Goal: Check status: Check status

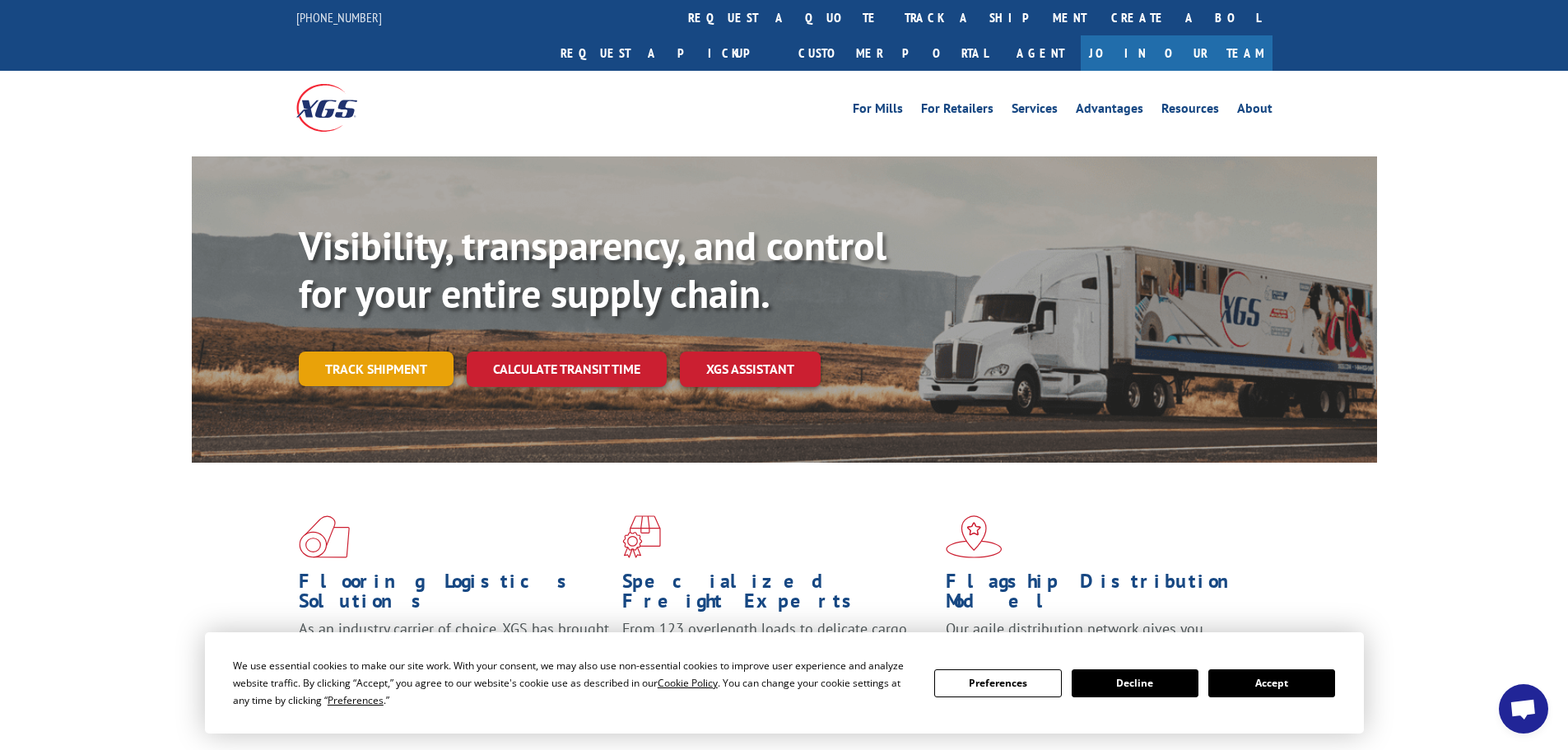
click at [409, 351] on link "Track shipment" at bounding box center [376, 369] width 154 height 35
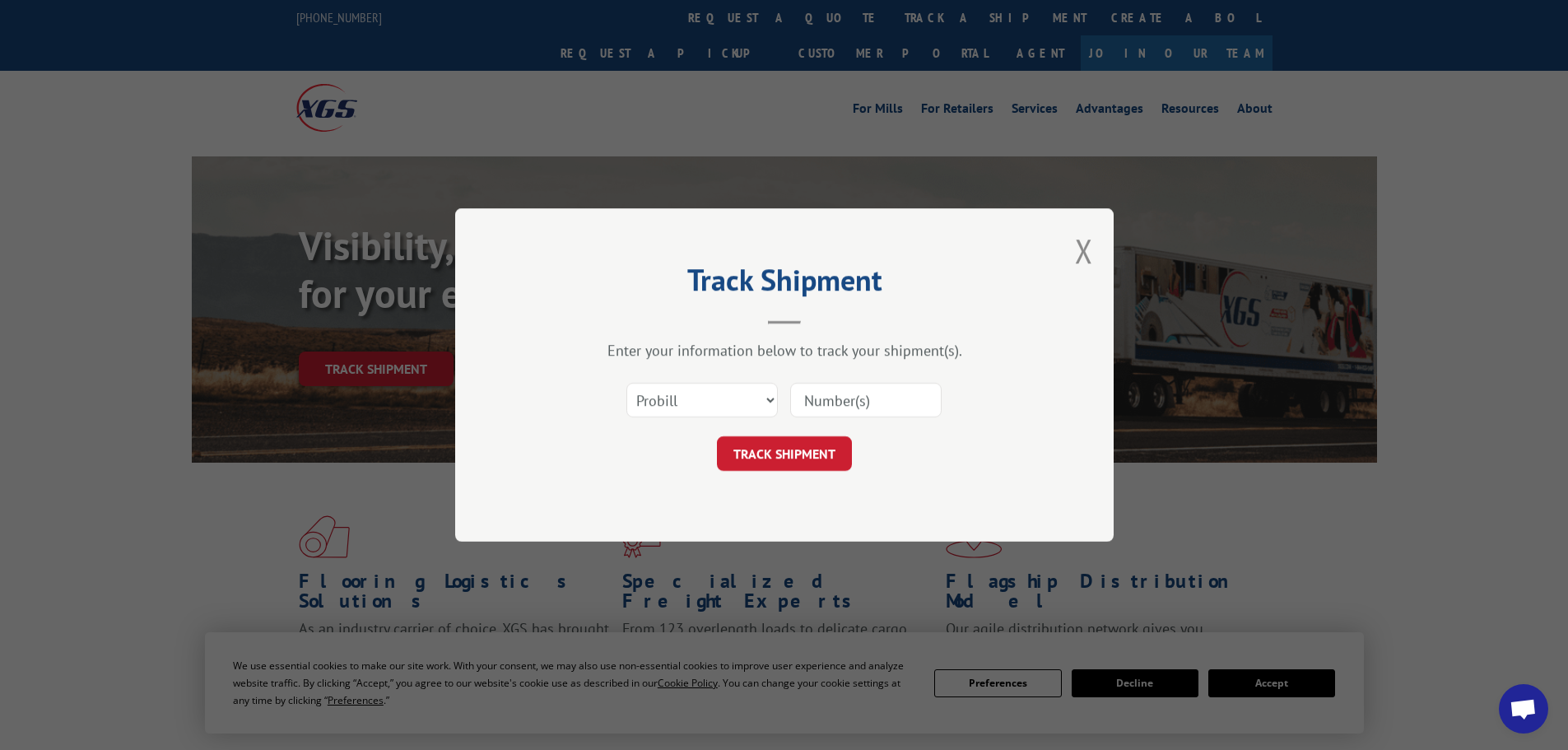
paste input "15576262"
type input "15576262"
click at [806, 446] on button "TRACK SHIPMENT" at bounding box center [784, 454] width 135 height 35
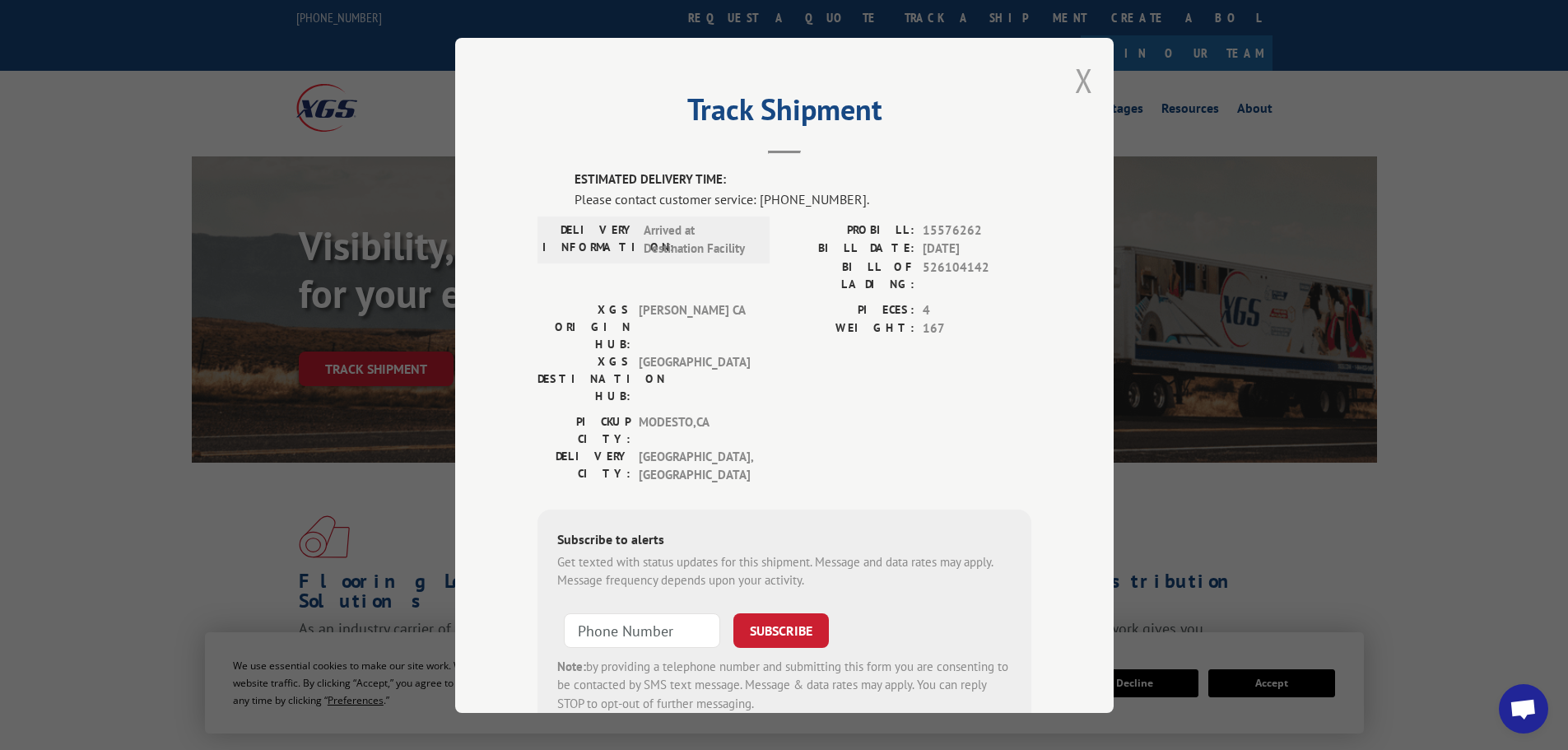
click at [1076, 80] on button "Close modal" at bounding box center [1085, 80] width 18 height 43
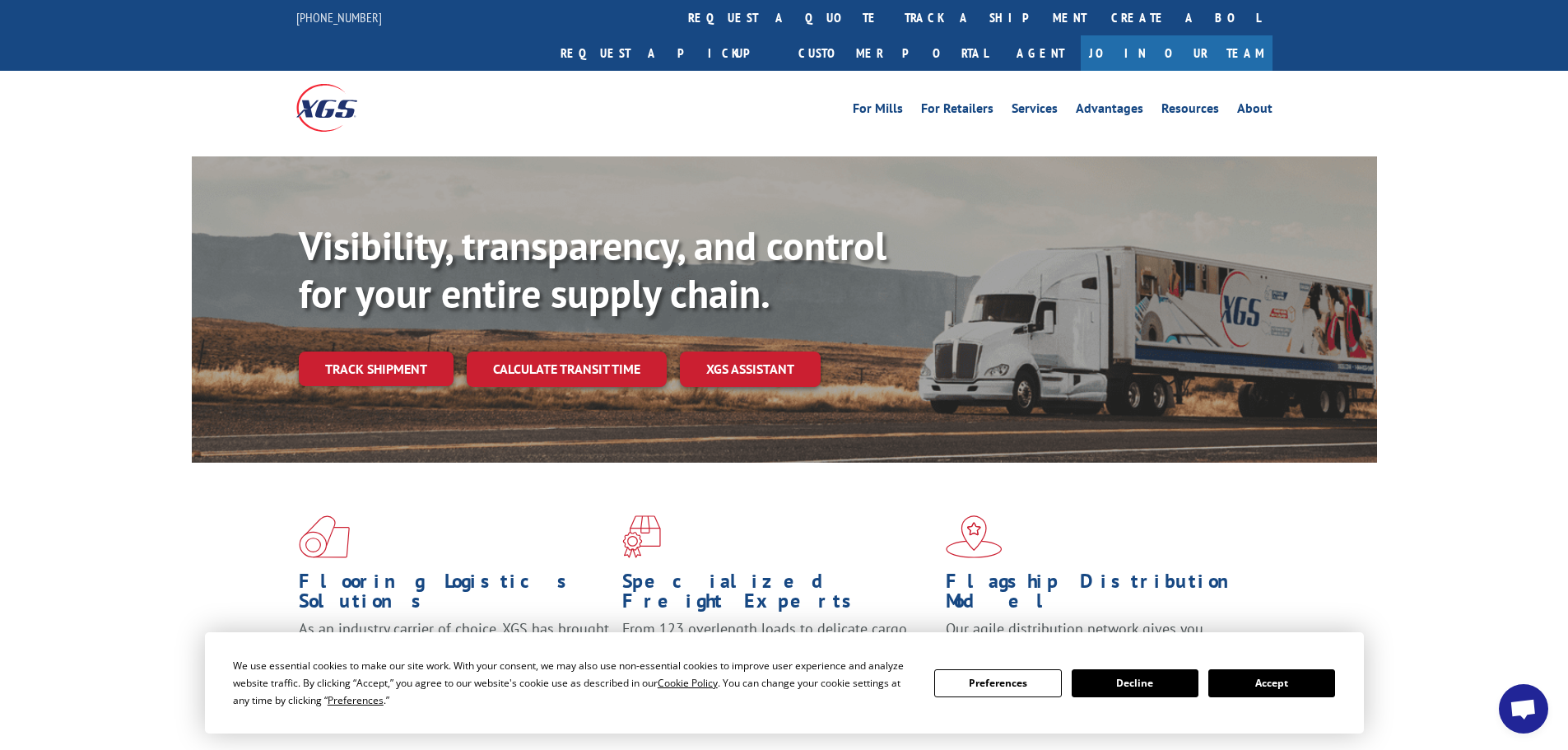
click at [735, 351] on link "XGS ASSISTANT" at bounding box center [750, 369] width 141 height 36
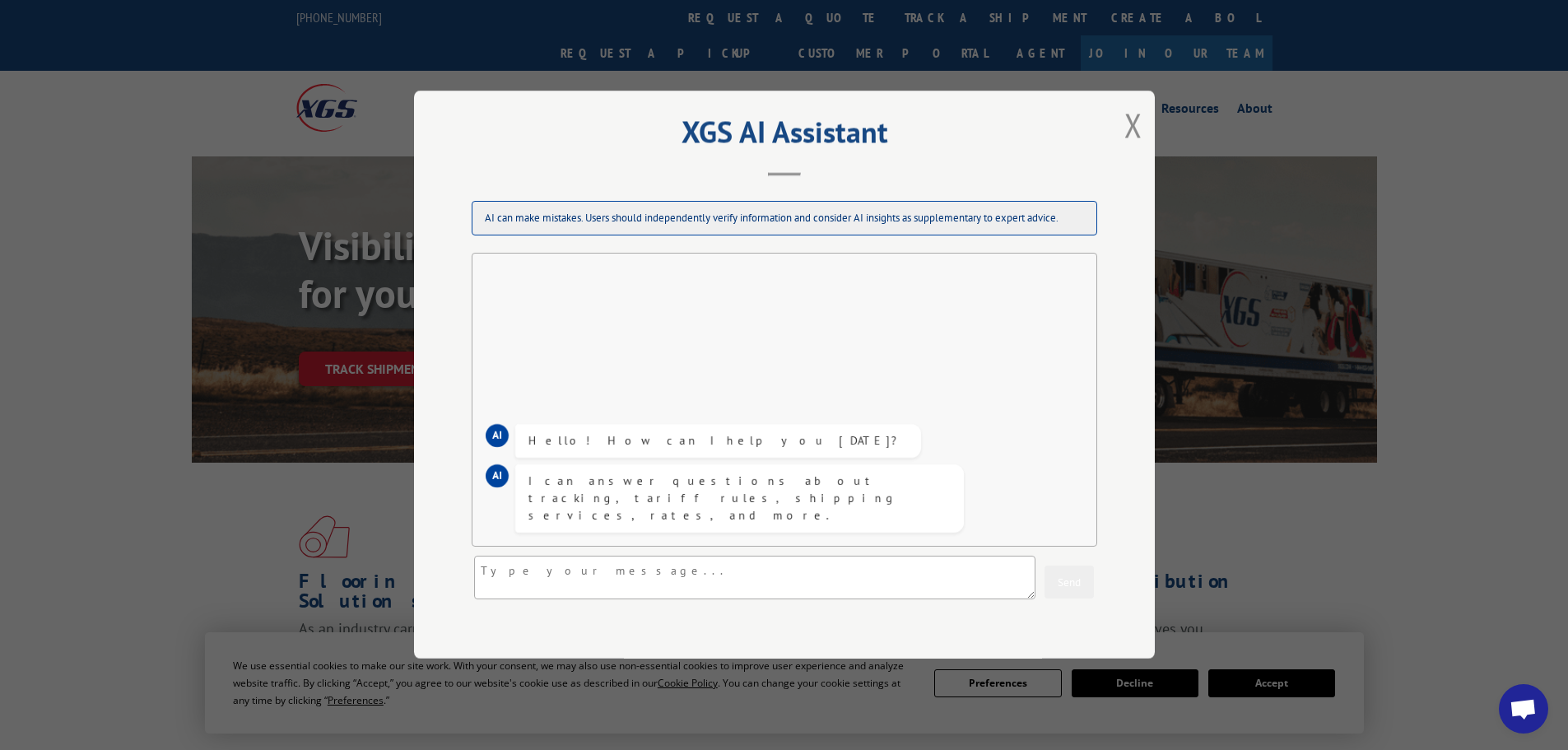
click at [1131, 125] on button "Close modal" at bounding box center [1133, 124] width 18 height 43
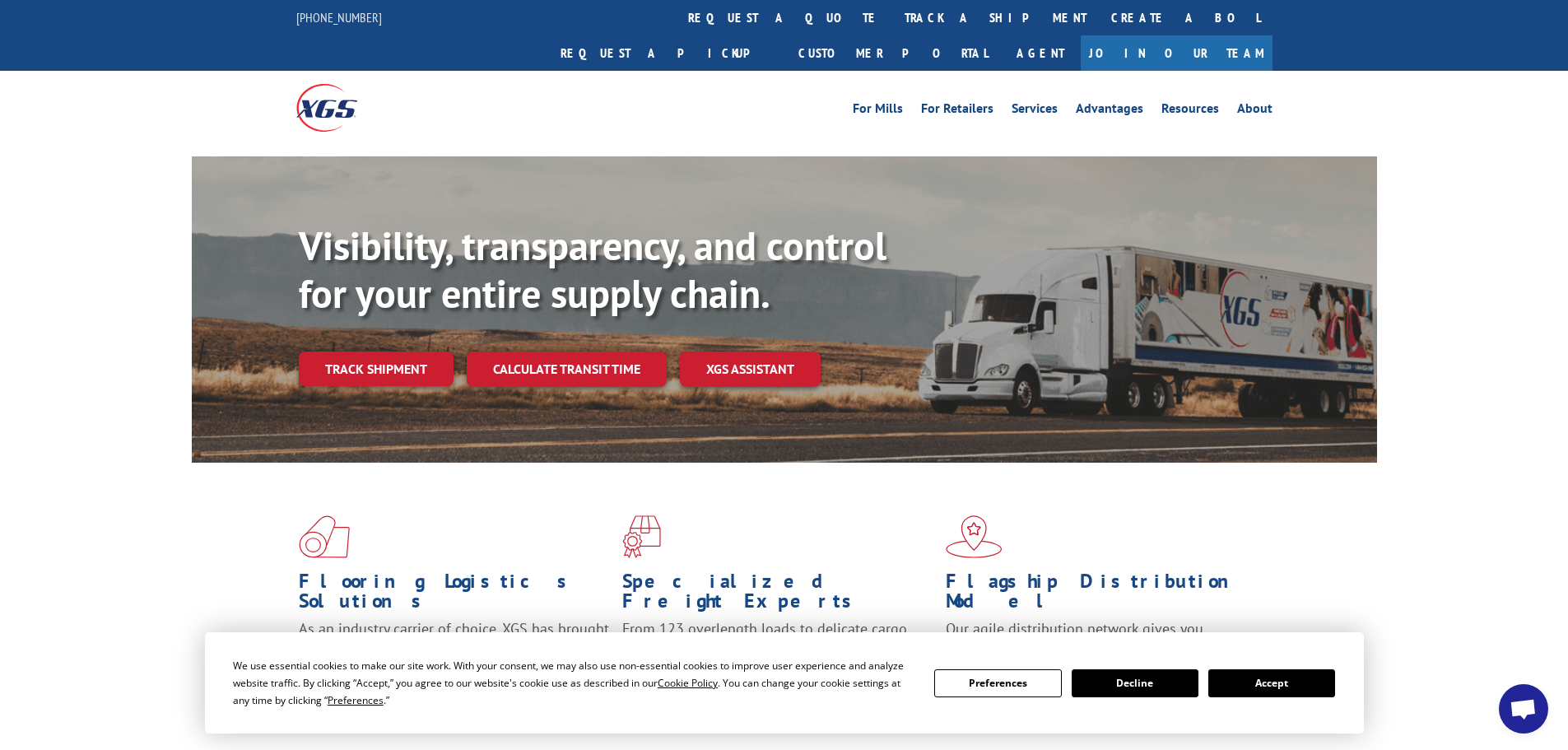
click at [1209, 36] on link "Join Our Team" at bounding box center [1176, 53] width 192 height 36
drag, startPoint x: 1148, startPoint y: 674, endPoint x: 1236, endPoint y: 688, distance: 89.1
click at [1236, 688] on div "Preferences Decline Accept" at bounding box center [1134, 683] width 401 height 28
click at [1236, 688] on button "Accept" at bounding box center [1272, 683] width 127 height 28
